Goal: Task Accomplishment & Management: Complete application form

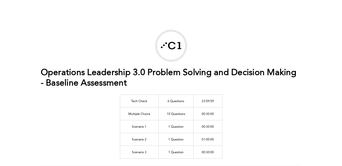
scroll to position [249, 0]
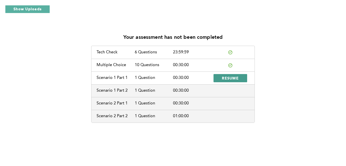
click at [229, 76] on span "RESUME" at bounding box center [230, 77] width 17 height 5
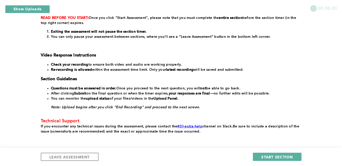
scroll to position [108, 0]
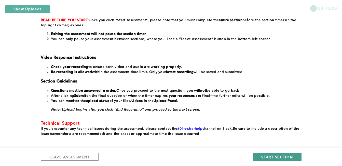
click at [283, 158] on span "START SECTION" at bounding box center [277, 156] width 32 height 5
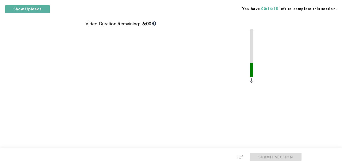
scroll to position [265, 0]
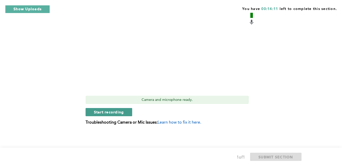
click at [126, 111] on button "Start recording" at bounding box center [109, 112] width 47 height 8
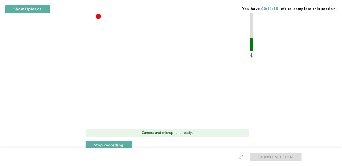
scroll to position [233, 0]
click at [123, 142] on span "Stop recording" at bounding box center [109, 143] width 30 height 5
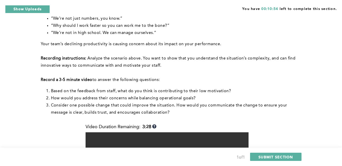
scroll to position [265, 0]
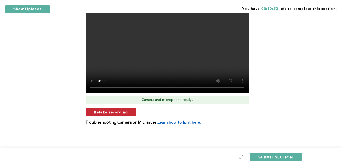
click at [114, 115] on button "Retake recording" at bounding box center [111, 112] width 51 height 8
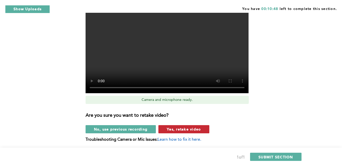
click at [180, 130] on span "Yes, retake video" at bounding box center [184, 128] width 34 height 5
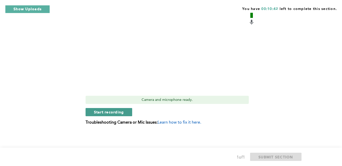
click at [97, 112] on span "Start recording" at bounding box center [109, 111] width 30 height 5
click at [101, 112] on span "Stop recording" at bounding box center [109, 111] width 30 height 5
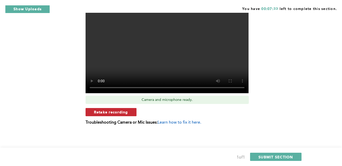
click at [106, 111] on span "Retake recording" at bounding box center [111, 111] width 34 height 5
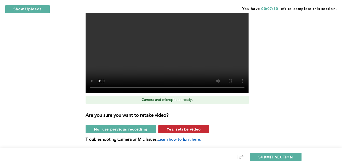
click at [175, 126] on span "Yes, retake video" at bounding box center [184, 128] width 34 height 5
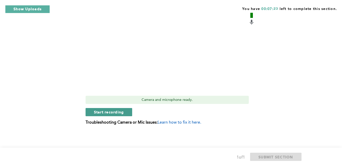
click at [107, 111] on span "Start recording" at bounding box center [109, 111] width 30 height 5
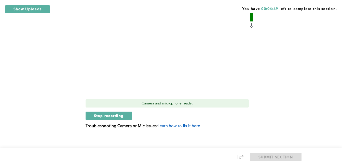
scroll to position [260, 0]
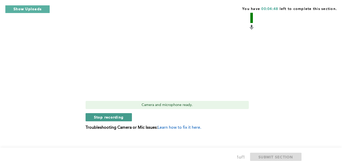
click at [102, 114] on button "Stop recording" at bounding box center [109, 117] width 47 height 8
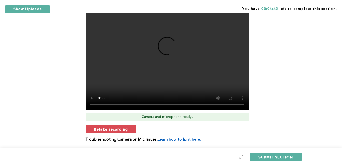
scroll to position [246, 0]
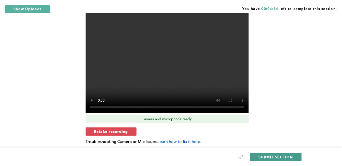
click at [277, 159] on button "SUBMIT SECTION" at bounding box center [275, 156] width 51 height 8
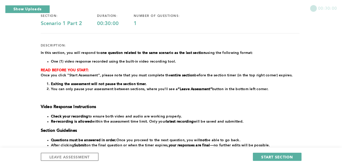
scroll to position [42, 0]
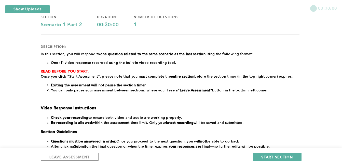
click at [315, 74] on div "00:30:00 section: Scenario 1 Part 2 duration: 00:30:00 number of questions: 1 d…" at bounding box center [171, 99] width 342 height 283
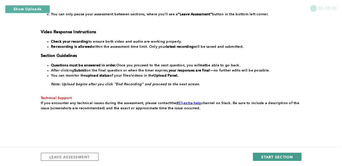
click at [285, 155] on span "START SECTION" at bounding box center [277, 156] width 32 height 5
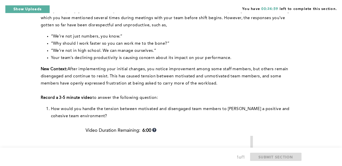
scroll to position [231, 0]
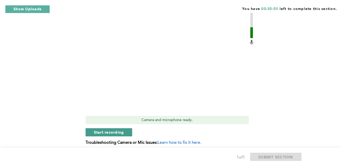
click at [87, 136] on button "Start recording" at bounding box center [109, 132] width 47 height 8
click at [92, 131] on button "Stop recording" at bounding box center [109, 132] width 47 height 8
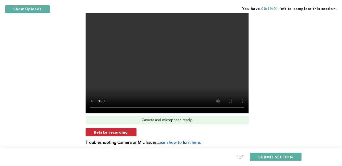
click at [127, 132] on span "Retake recording" at bounding box center [111, 131] width 34 height 5
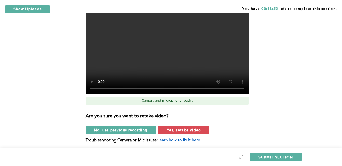
scroll to position [251, 0]
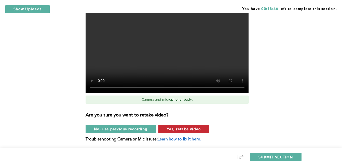
click at [167, 129] on span "Yes, retake video" at bounding box center [184, 128] width 34 height 5
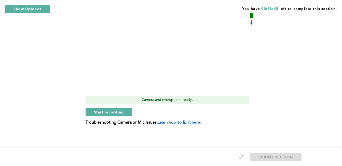
scroll to position [251, 0]
click at [125, 110] on button "Start recording" at bounding box center [109, 112] width 47 height 8
click at [110, 112] on span "Stop recording" at bounding box center [109, 111] width 30 height 5
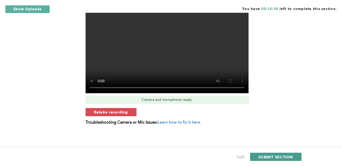
click at [264, 154] on button "SUBMIT SECTION" at bounding box center [275, 156] width 51 height 8
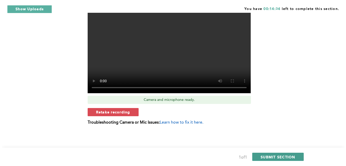
scroll to position [0, 0]
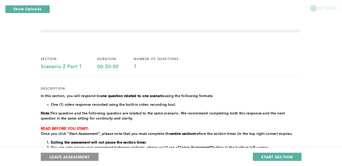
click at [70, 154] on button "LEAVE ASSESSMENT" at bounding box center [70, 156] width 58 height 8
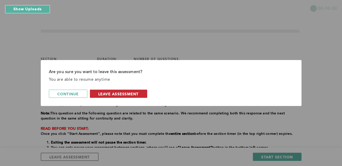
click at [93, 92] on button "leave assessment" at bounding box center [118, 93] width 57 height 8
